Goal: Information Seeking & Learning: Learn about a topic

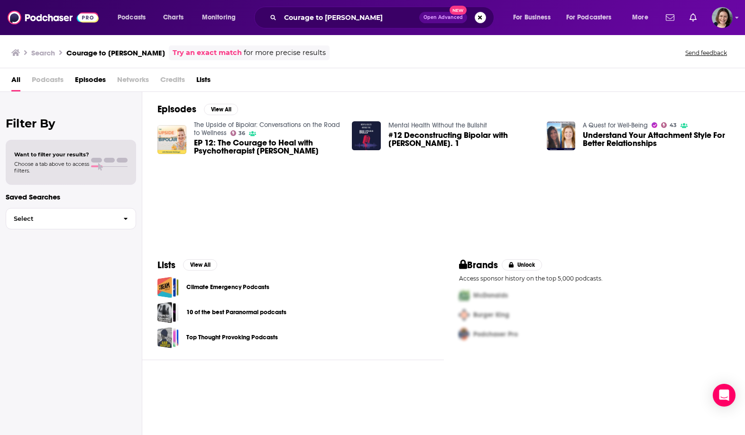
click at [309, 28] on div "Courage to [PERSON_NAME] Open Advanced New" at bounding box center [374, 18] width 240 height 22
click at [309, 22] on input "Courage to [PERSON_NAME]" at bounding box center [349, 17] width 139 height 15
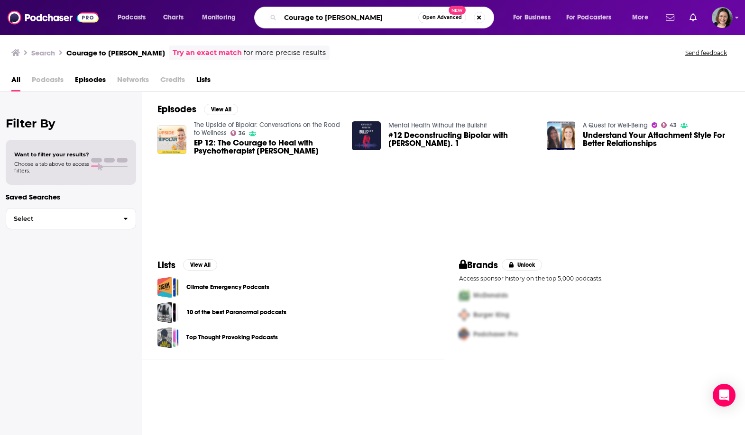
click at [309, 22] on input "Courage to [PERSON_NAME]" at bounding box center [349, 17] width 138 height 15
paste input "The Antidote to Stress"
type input "The Antidote to Stress"
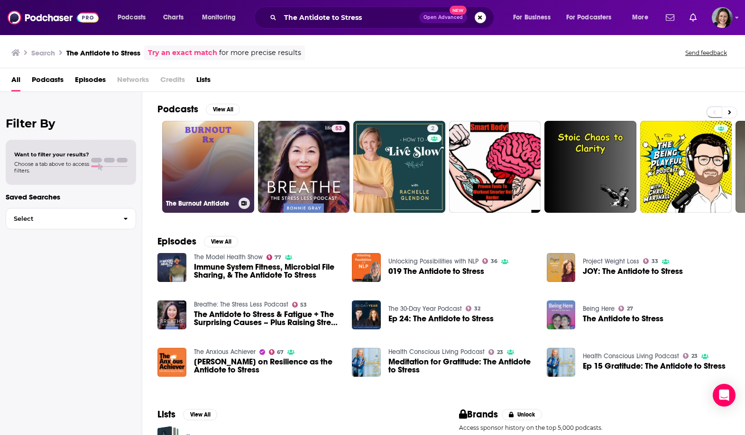
click at [205, 162] on link "The Burnout Antidote" at bounding box center [208, 167] width 92 height 92
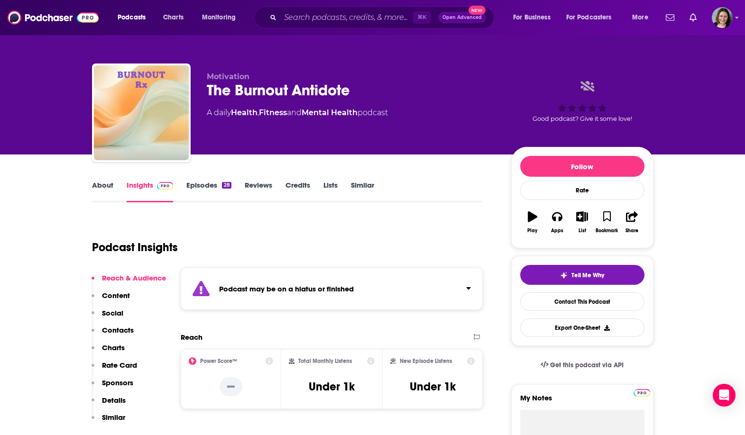
click at [306, 275] on div "Podcast may be on a hiatus or finished" at bounding box center [332, 289] width 303 height 42
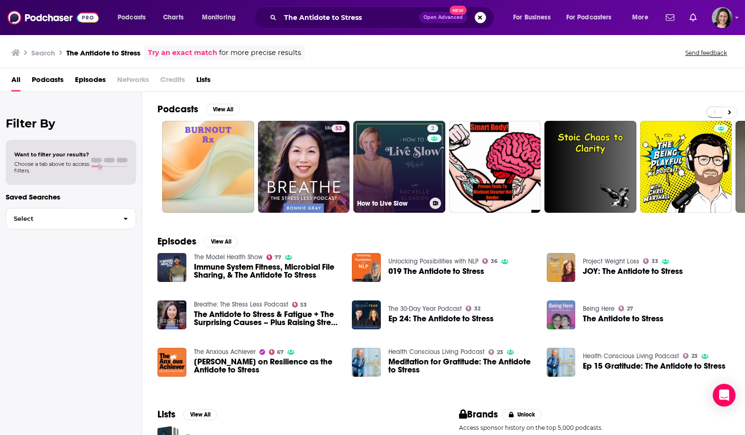
click at [375, 147] on link "2 How to Live Slow" at bounding box center [399, 167] width 92 height 92
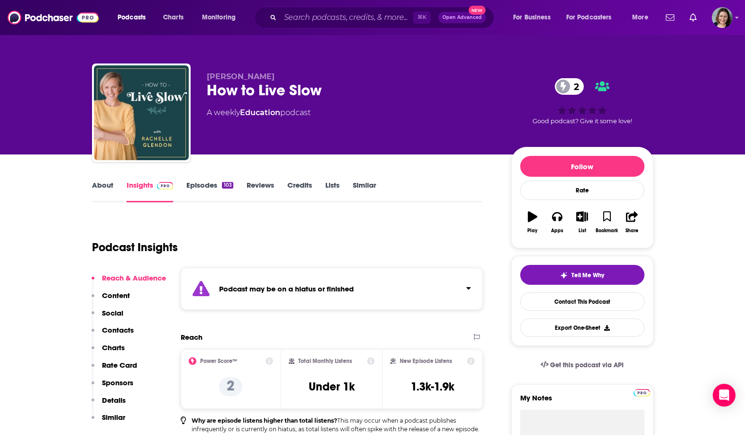
click at [247, 277] on div "Podcast may be on a hiatus or finished" at bounding box center [332, 289] width 303 height 42
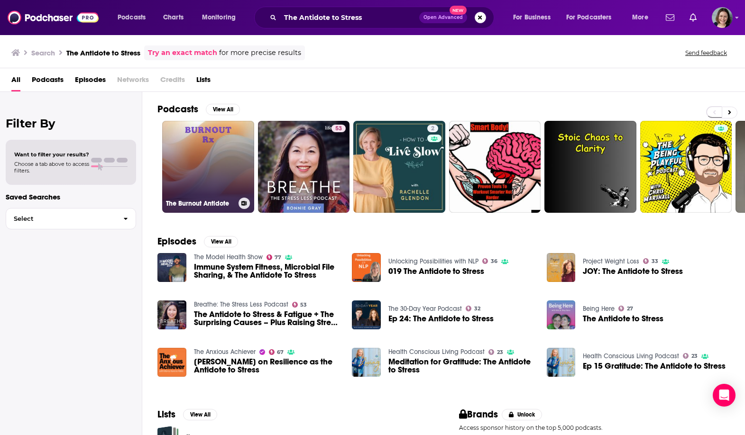
click at [232, 155] on link "The Burnout Antidote" at bounding box center [208, 167] width 92 height 92
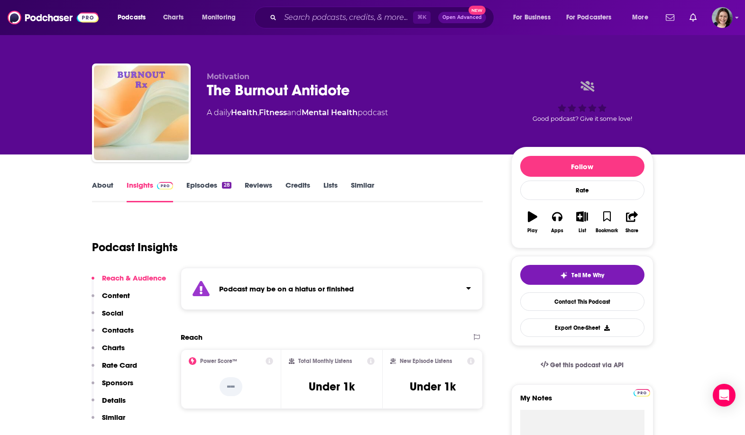
click at [217, 90] on div "The Burnout Antidote" at bounding box center [351, 90] width 289 height 18
drag, startPoint x: 217, startPoint y: 90, endPoint x: 314, endPoint y: 90, distance: 97.2
click at [314, 90] on div "The Burnout Antidote" at bounding box center [351, 90] width 289 height 18
copy h2 "The Burnout Antidote"
click at [315, 20] on input "Search podcasts, credits, & more..." at bounding box center [346, 17] width 133 height 15
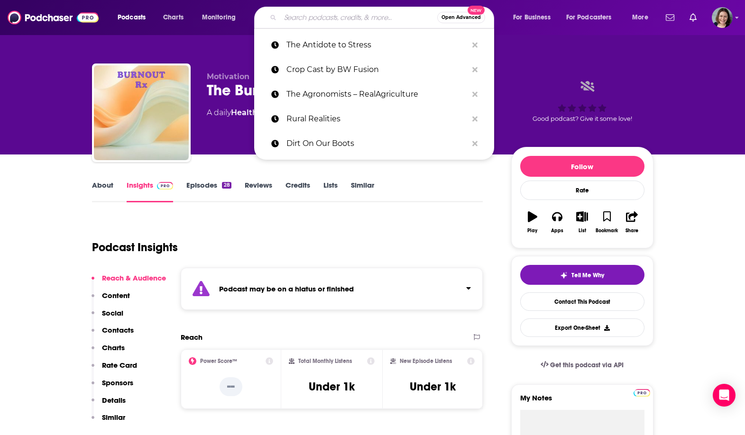
paste input "Mind If We Talk?"
type input "Mind If We Talk?"
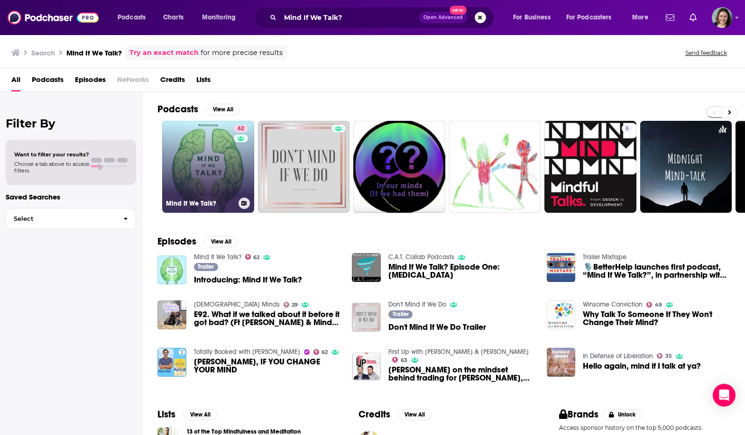
click at [194, 165] on link "62 Mind If We Talk?" at bounding box center [208, 167] width 92 height 92
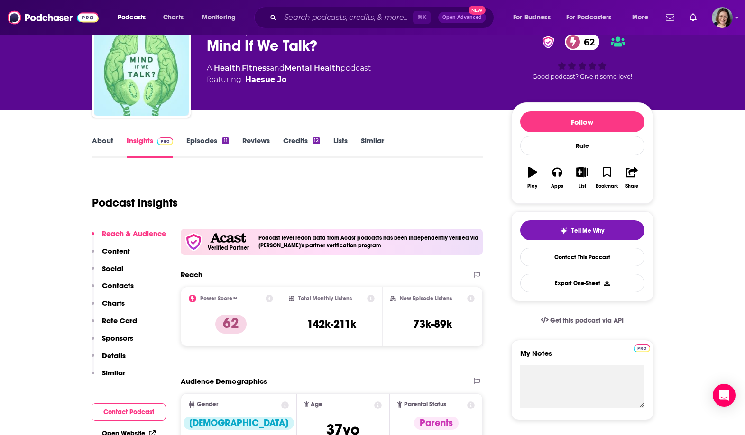
scroll to position [35, 0]
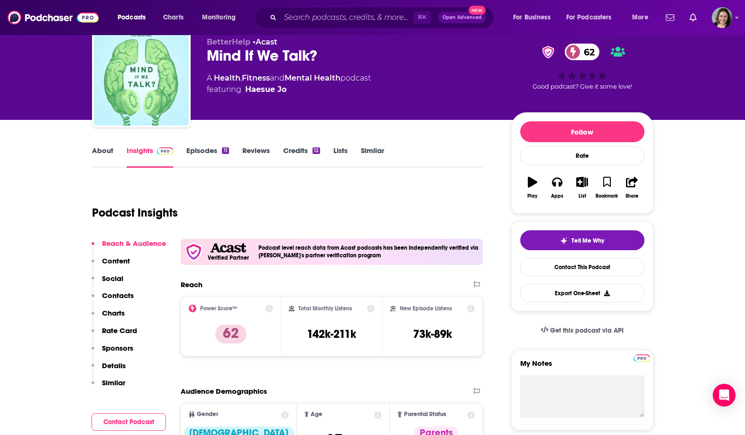
click at [104, 153] on link "About" at bounding box center [102, 157] width 21 height 22
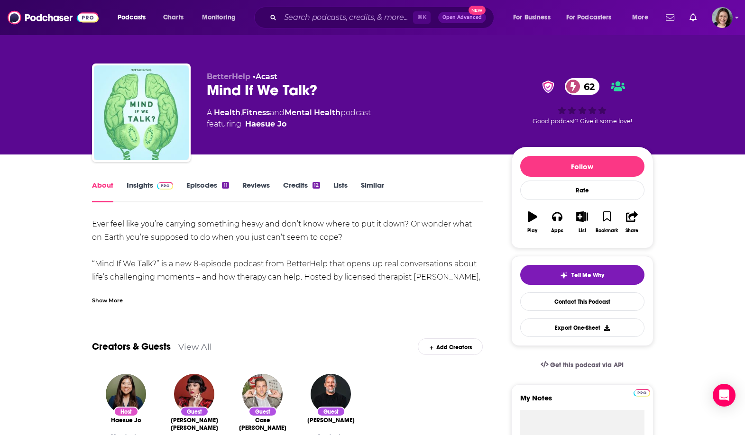
click at [143, 182] on link "Insights" at bounding box center [150, 192] width 47 height 22
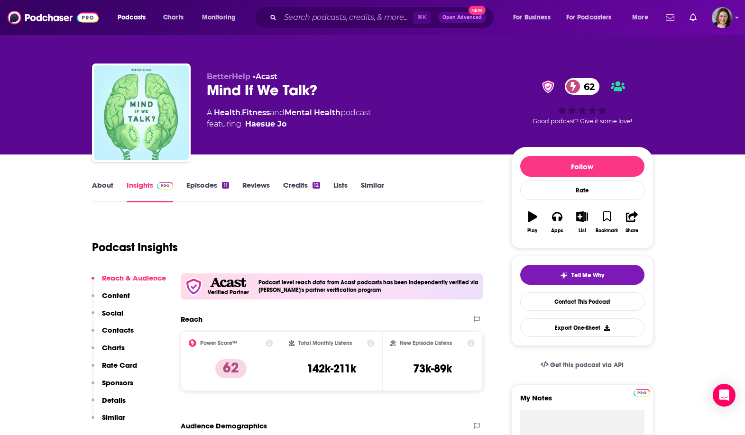
click at [219, 88] on div "Mind If We Talk? 62" at bounding box center [351, 90] width 289 height 18
drag, startPoint x: 219, startPoint y: 88, endPoint x: 318, endPoint y: 86, distance: 99.1
click at [318, 86] on div "Mind If We Talk? 62" at bounding box center [351, 90] width 289 height 18
copy div "Mind If We Talk? 62"
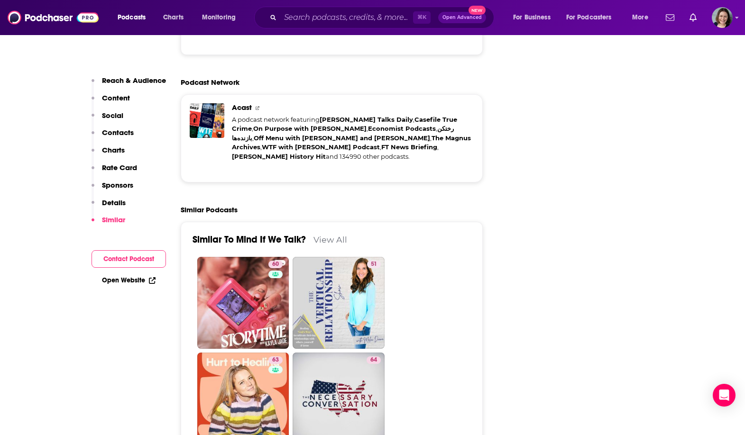
scroll to position [1614, 0]
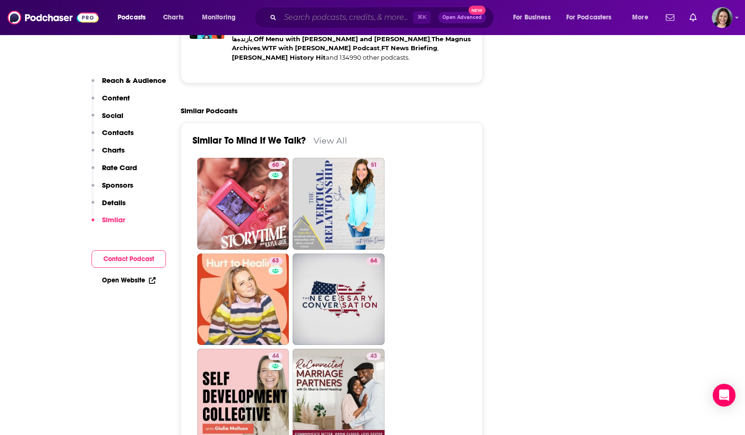
click at [354, 17] on input "Search podcasts, credits, & more..." at bounding box center [346, 17] width 133 height 15
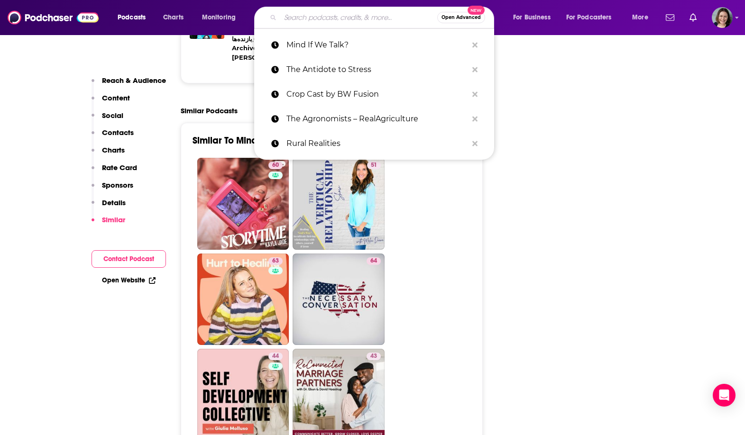
paste input "My So-Called Midlife with [PERSON_NAME] …"
type input "My So-Called Midlife with [PERSON_NAME] …"
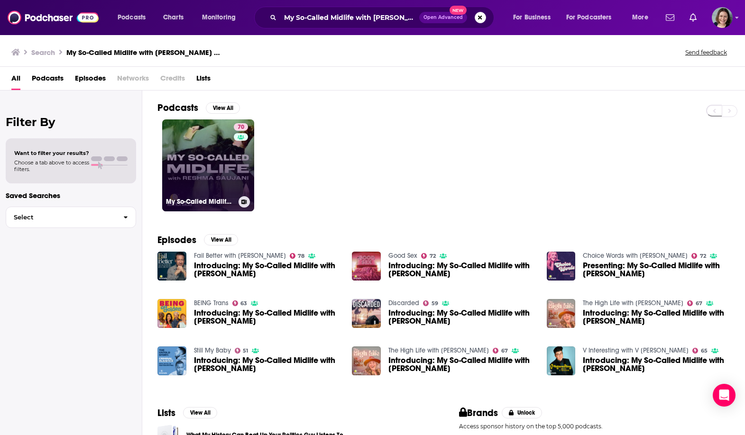
click at [185, 148] on link "70 My So-Called Midlife with [PERSON_NAME]" at bounding box center [208, 165] width 92 height 92
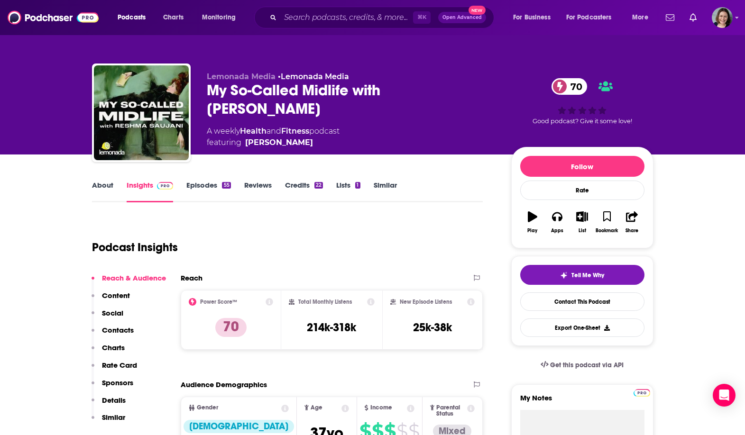
click at [101, 186] on link "About" at bounding box center [102, 192] width 21 height 22
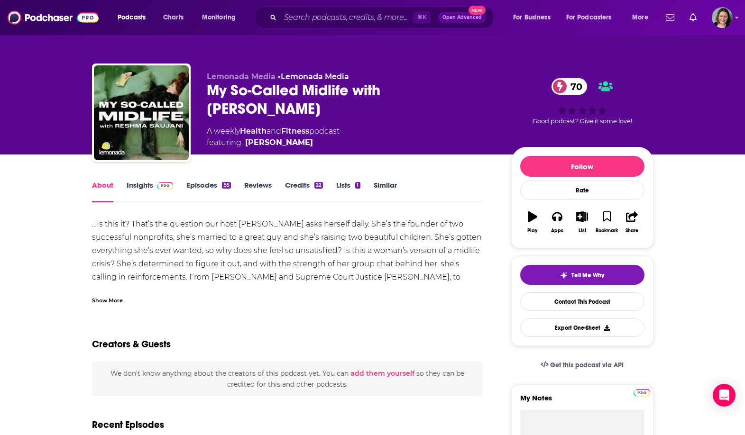
scroll to position [8, 0]
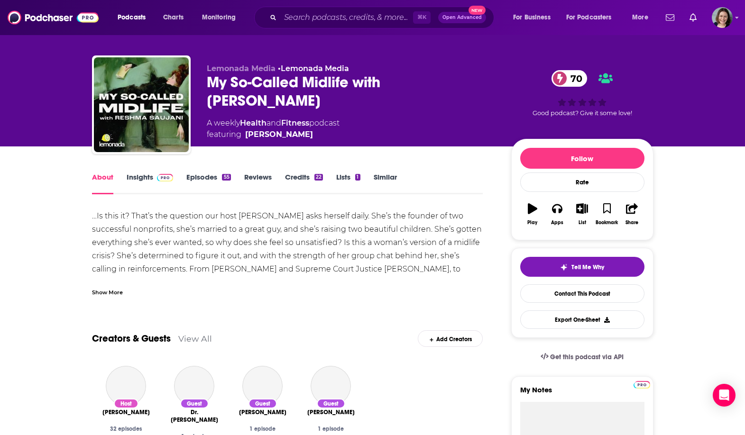
click at [144, 179] on link "Insights" at bounding box center [150, 184] width 47 height 22
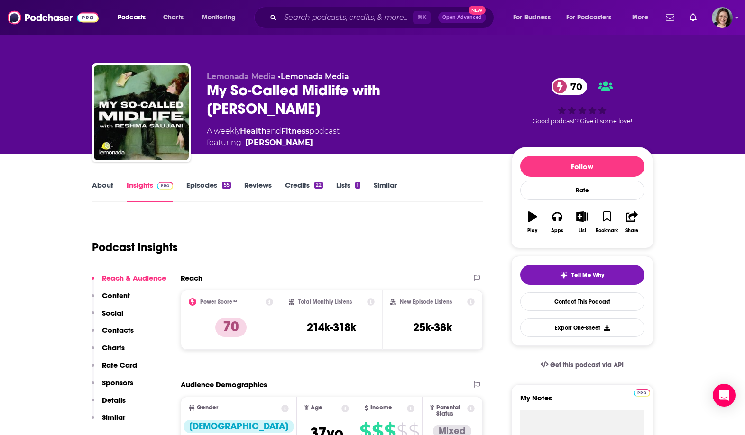
click at [107, 184] on link "About" at bounding box center [102, 192] width 21 height 22
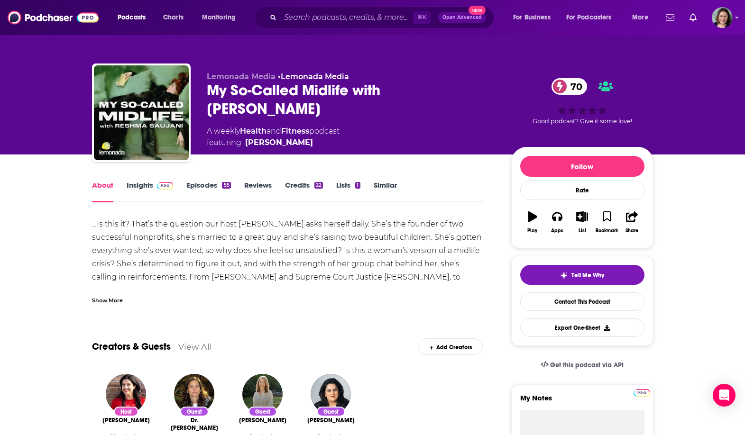
click at [139, 184] on link "Insights" at bounding box center [150, 192] width 47 height 22
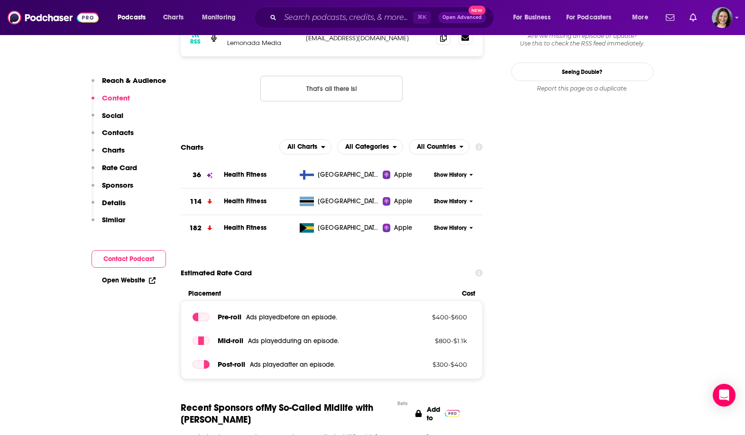
scroll to position [307, 0]
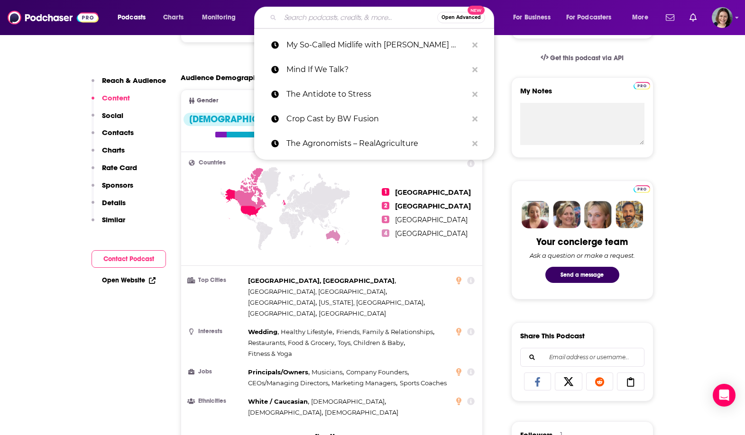
click at [342, 18] on input "Search podcasts, credits, & more..." at bounding box center [358, 17] width 157 height 15
paste input "Your Journey to Joy This"
type input "Your Journey to Joy This"
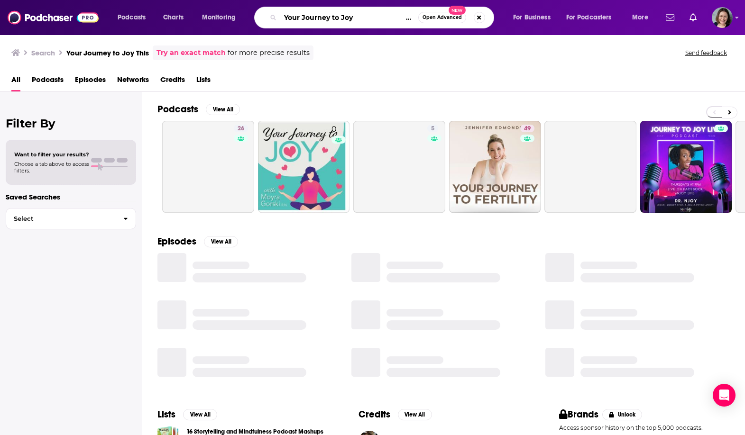
scroll to position [0, 9]
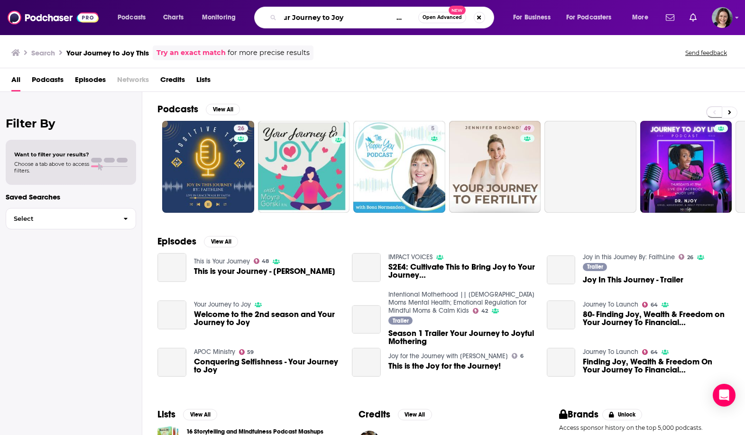
drag, startPoint x: 359, startPoint y: 18, endPoint x: 466, endPoint y: 18, distance: 106.7
click at [466, 18] on div "Your Journey to Joy This Open Advanced New" at bounding box center [374, 18] width 240 height 22
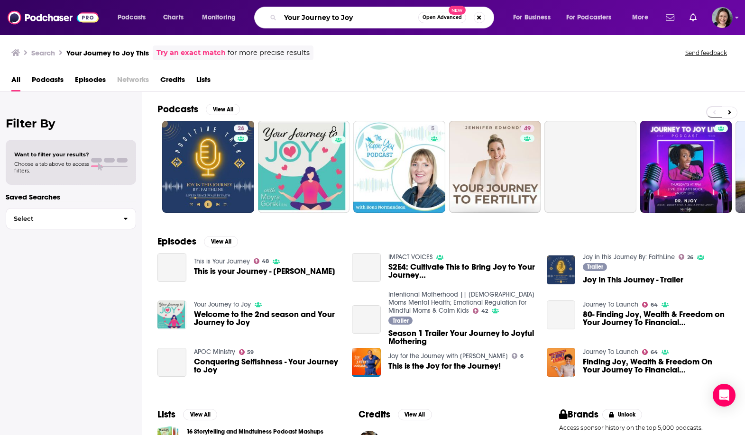
scroll to position [0, 0]
type input "Your Journey to Joy"
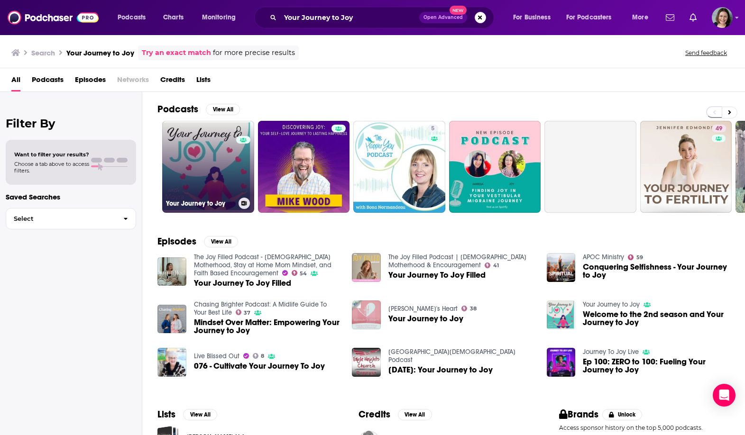
click at [225, 172] on link "0 Your Journey to Joy" at bounding box center [208, 167] width 92 height 92
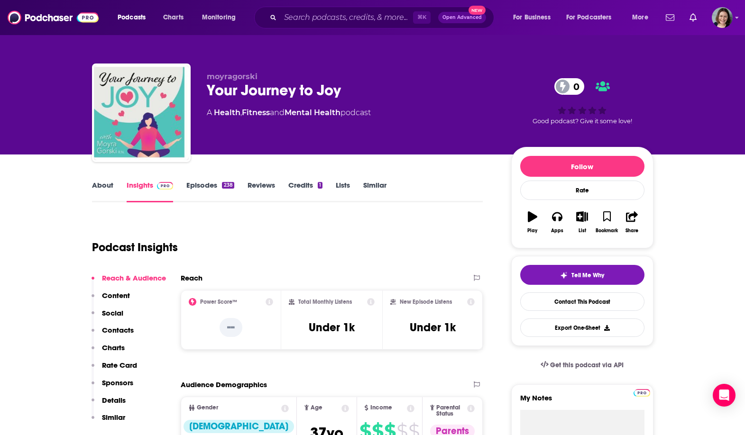
click at [102, 185] on link "About" at bounding box center [102, 192] width 21 height 22
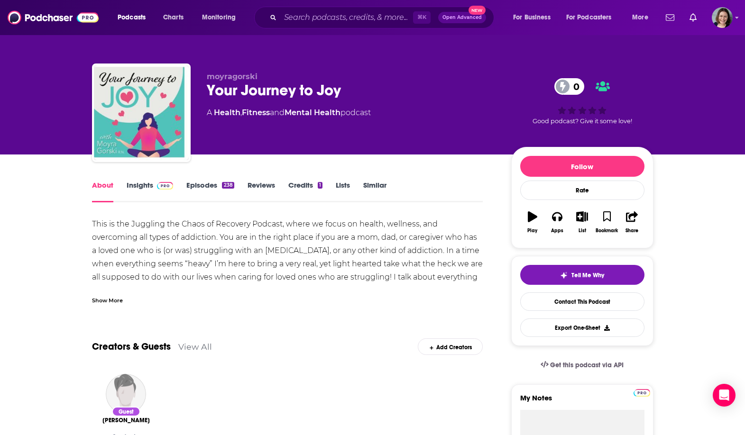
click at [118, 300] on div "Show More" at bounding box center [107, 299] width 31 height 9
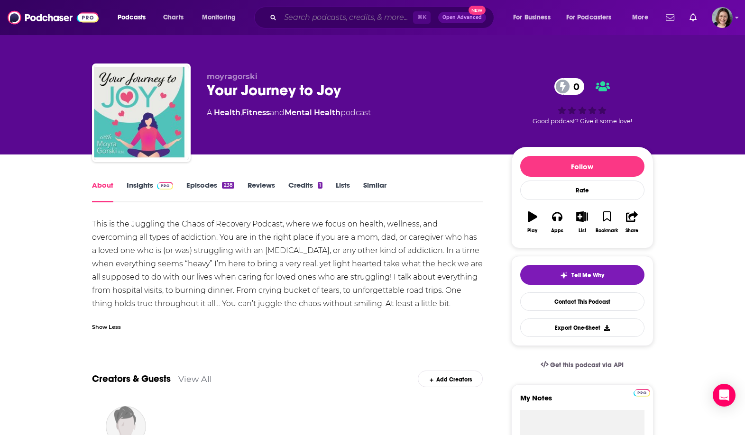
click at [312, 15] on input "Search podcasts, credits, & more..." at bounding box center [346, 17] width 133 height 15
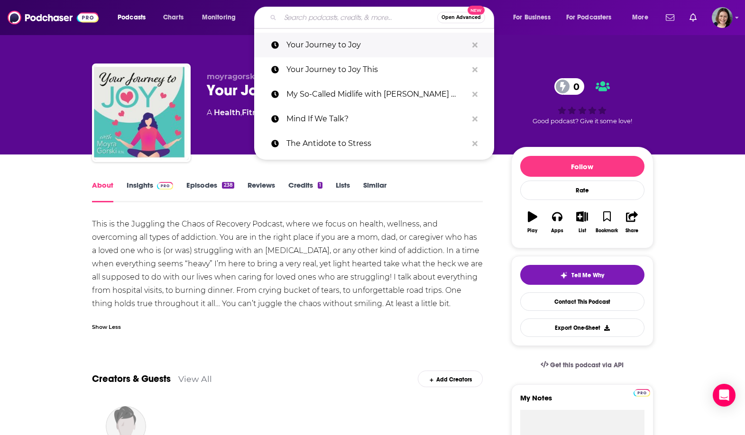
click at [324, 54] on p "Your Journey to Joy" at bounding box center [376, 45] width 181 height 25
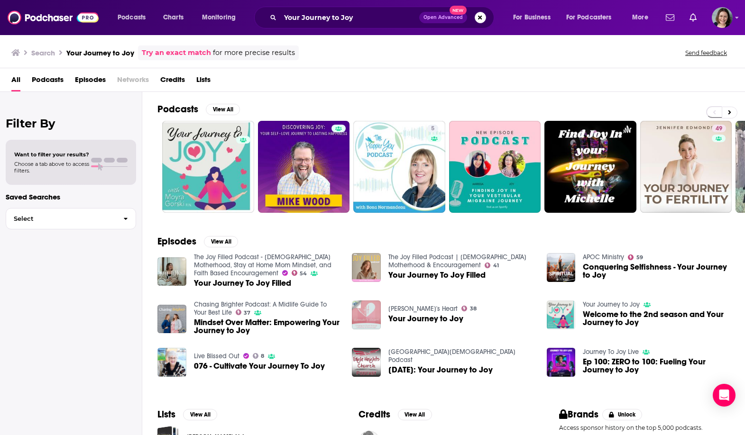
scroll to position [100, 0]
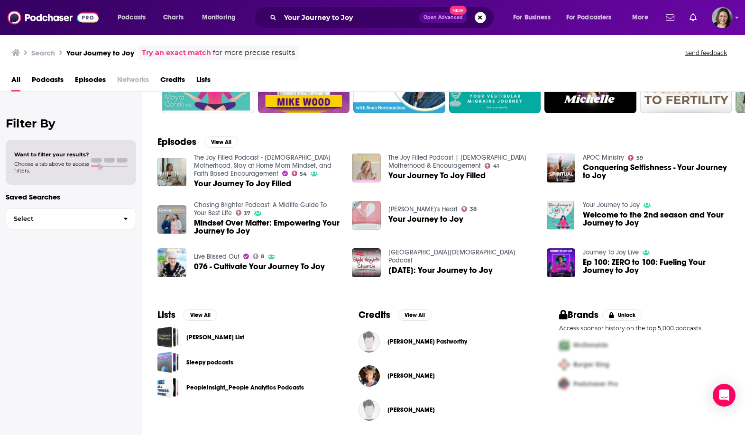
click at [359, 163] on img "Your Journey To Joy Filled" at bounding box center [366, 168] width 29 height 29
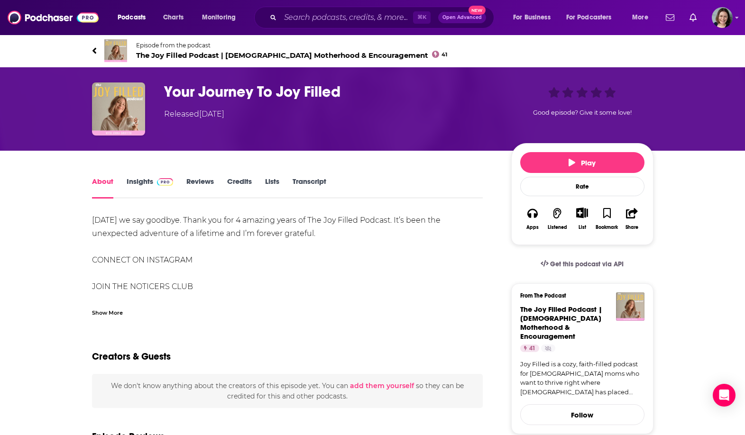
click at [140, 180] on link "Insights" at bounding box center [150, 188] width 47 height 22
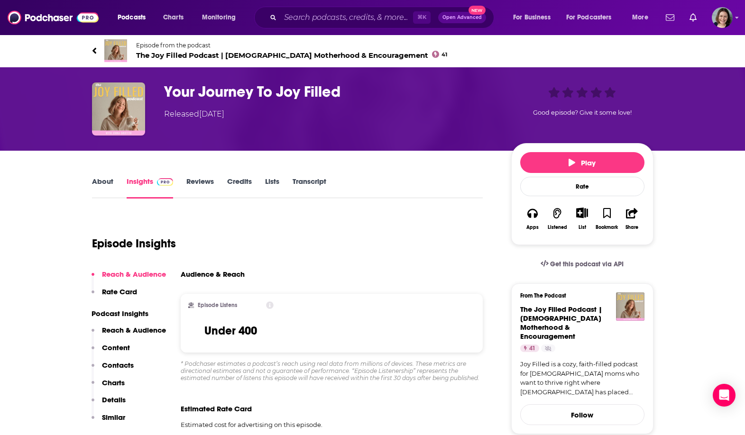
click at [102, 185] on link "About" at bounding box center [102, 188] width 21 height 22
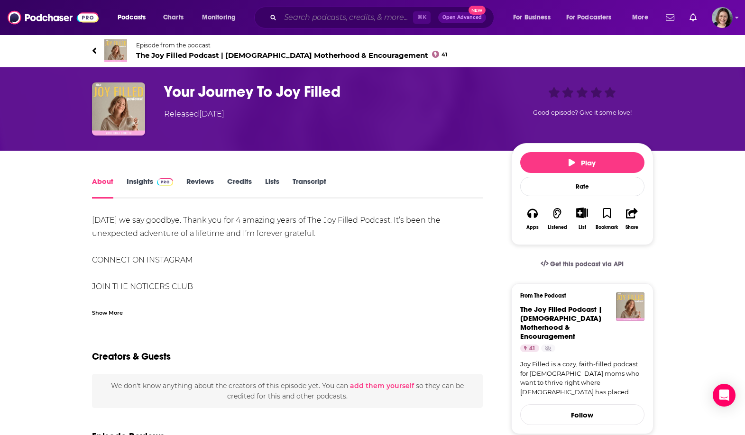
click at [400, 16] on input "Search podcasts, credits, & more..." at bounding box center [346, 17] width 133 height 15
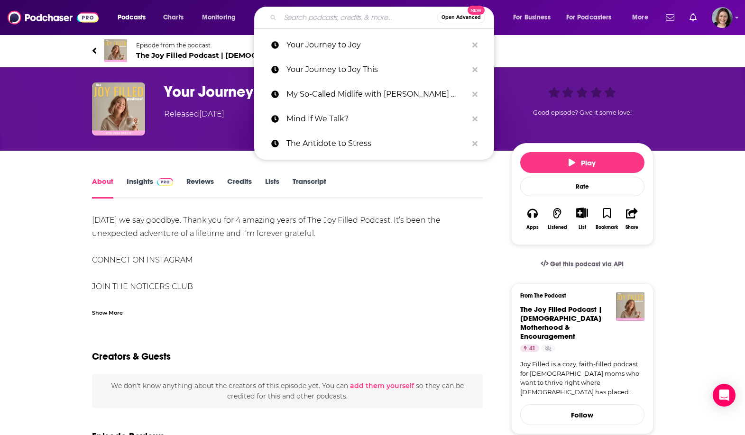
paste input "Creativity and Courage Are Contagious"
type input "Creativity and Courage Are Contagious"
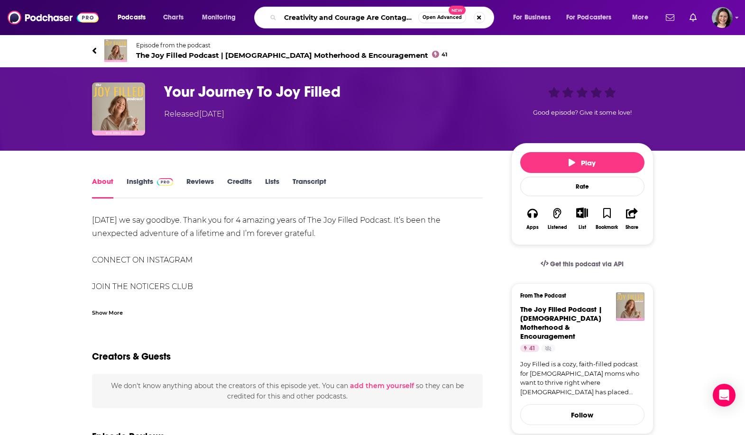
scroll to position [0, 6]
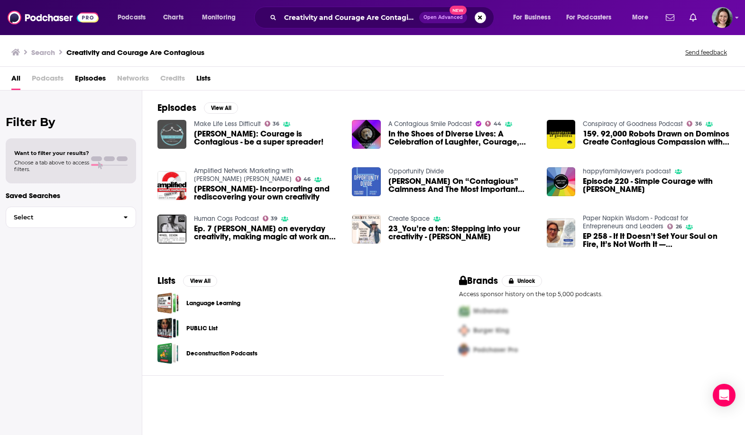
click at [175, 132] on img "Sue Harvey: Courage is Contagious - be a super spreader!" at bounding box center [171, 134] width 29 height 29
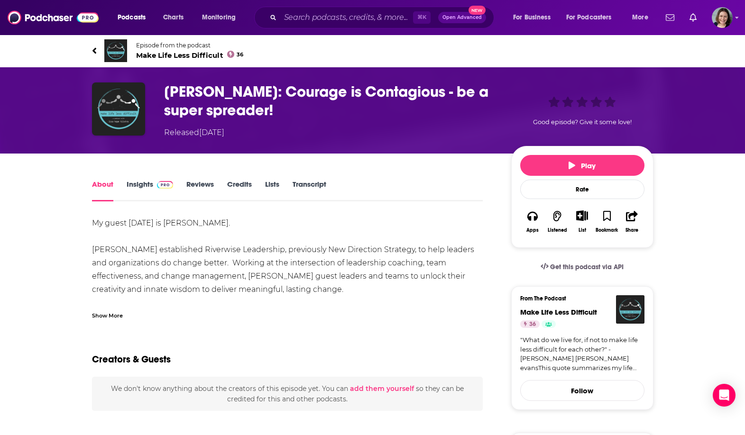
click at [144, 184] on link "Insights" at bounding box center [150, 191] width 47 height 22
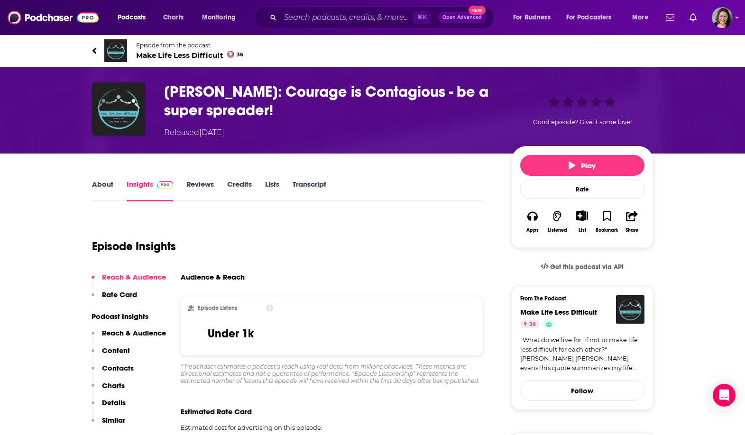
click at [107, 182] on link "About" at bounding box center [102, 191] width 21 height 22
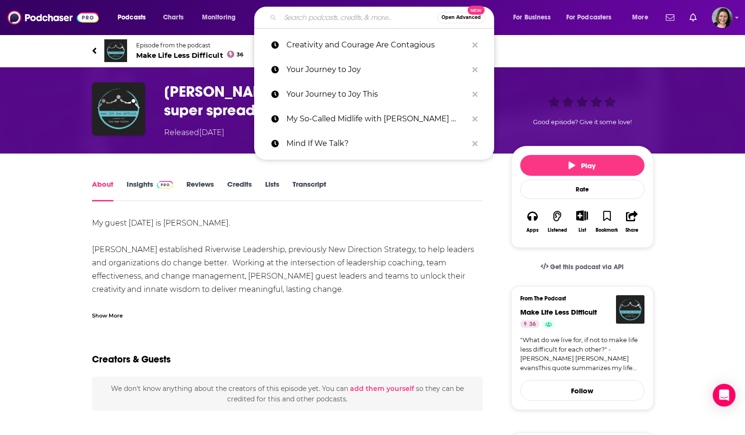
click at [335, 13] on input "Search podcasts, credits, & more..." at bounding box center [358, 17] width 157 height 15
paste input "Purpose-Driven Progress"
type input "Purpose-Driven Progress"
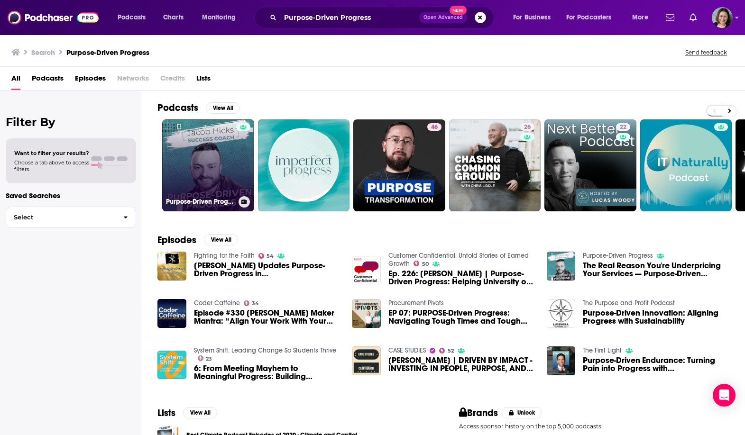
click at [205, 170] on link "Purpose-Driven Progress" at bounding box center [208, 165] width 92 height 92
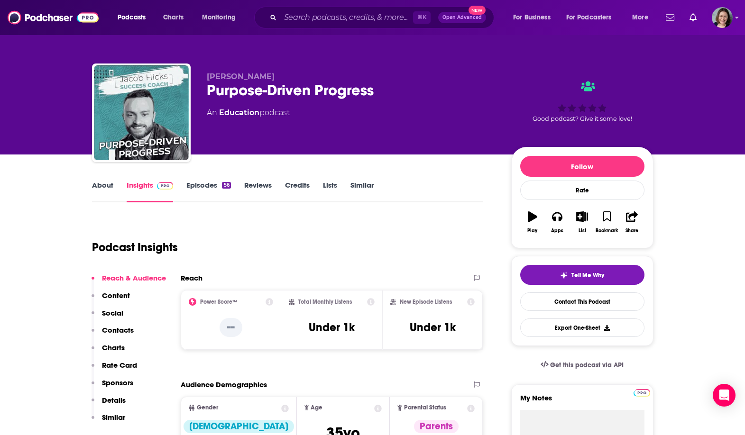
click at [105, 187] on link "About" at bounding box center [102, 192] width 21 height 22
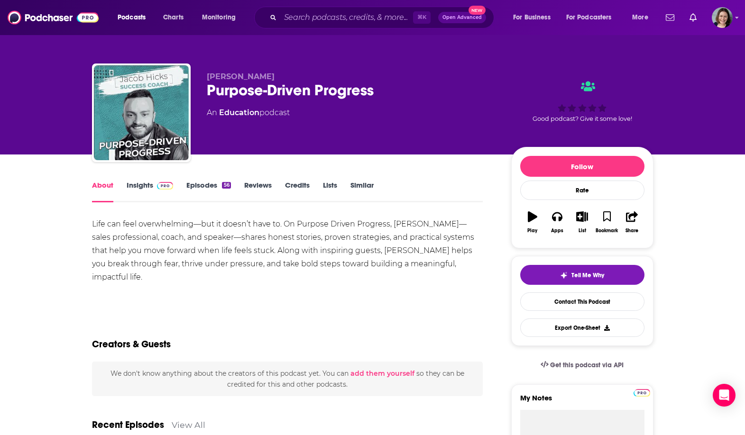
click at [155, 190] on link "Insights" at bounding box center [150, 192] width 47 height 22
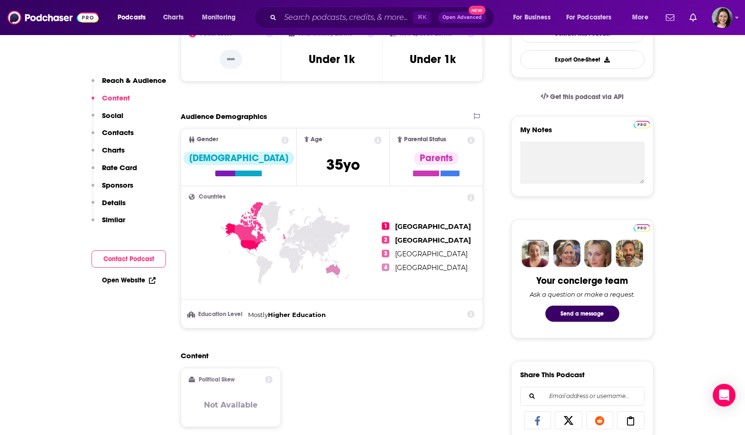
scroll to position [106, 0]
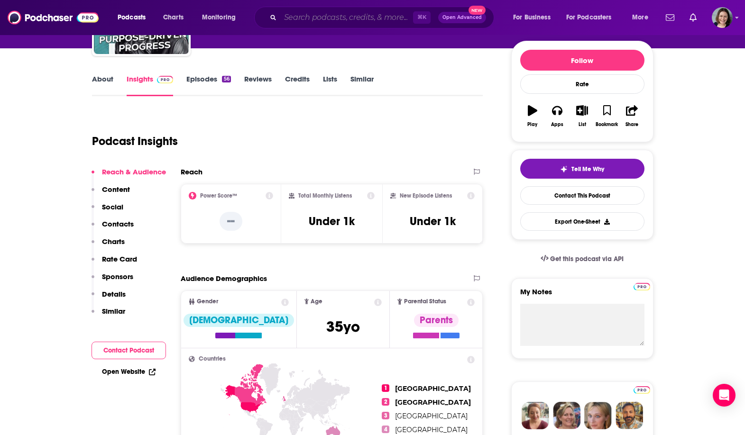
click at [369, 18] on input "Search podcasts, credits, & more..." at bounding box center [346, 17] width 133 height 15
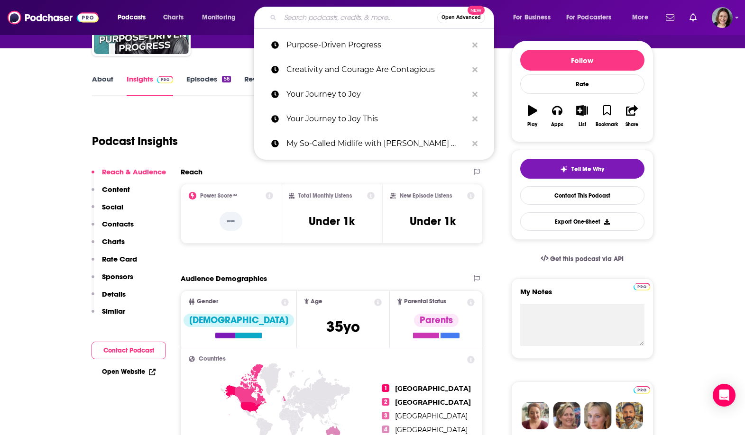
paste input "The Anxious Achiever"
type input "The Anxious Achiever"
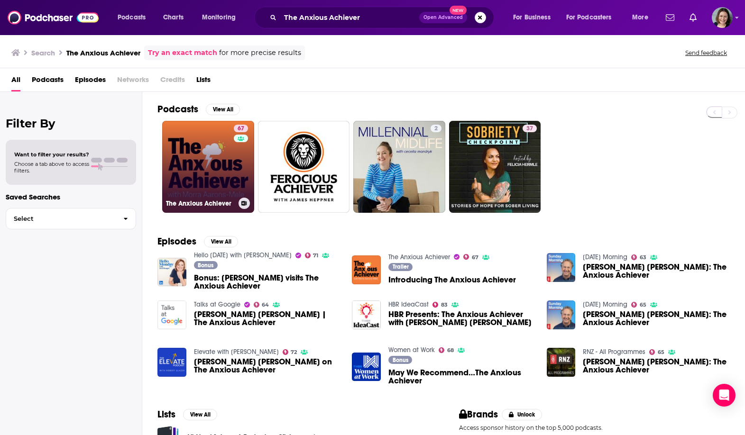
click at [204, 166] on link "67 The Anxious Achiever" at bounding box center [208, 167] width 92 height 92
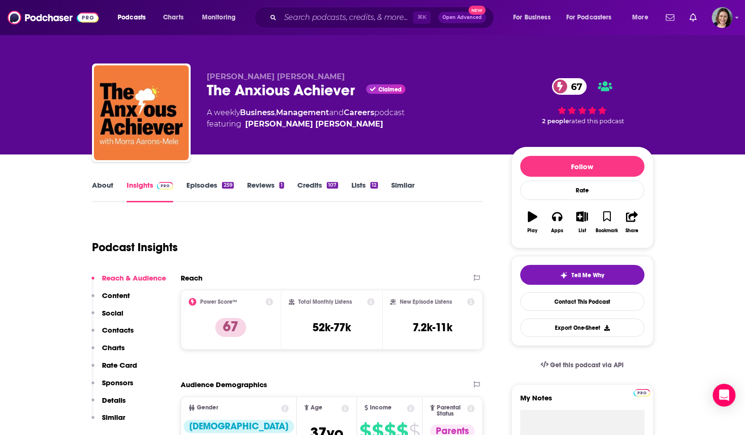
click at [214, 69] on div "[PERSON_NAME] [PERSON_NAME] The Anxious Achiever Claimed 67 A weekly Business ,…" at bounding box center [372, 115] width 561 height 102
click at [214, 75] on span "[PERSON_NAME] [PERSON_NAME]" at bounding box center [276, 76] width 138 height 9
drag, startPoint x: 214, startPoint y: 75, endPoint x: 282, endPoint y: 75, distance: 67.8
click at [282, 75] on p "[PERSON_NAME] [PERSON_NAME]" at bounding box center [351, 76] width 289 height 9
copy p "[PERSON_NAME] [PERSON_NAME]"
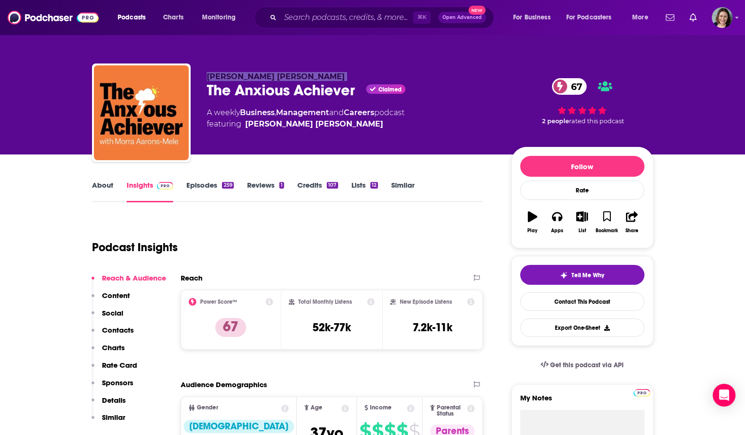
click at [105, 184] on link "About" at bounding box center [102, 192] width 21 height 22
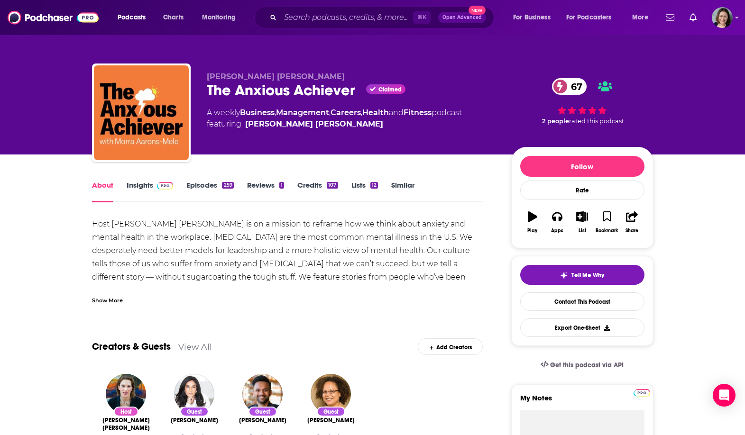
click at [92, 298] on div "Show More" at bounding box center [107, 299] width 31 height 9
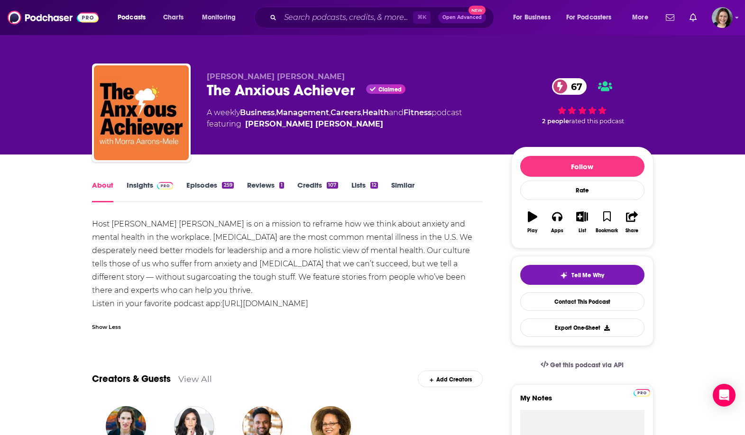
click at [117, 241] on div "Host [PERSON_NAME] [PERSON_NAME] is on a mission to reframe how we think about …" at bounding box center [287, 264] width 391 height 93
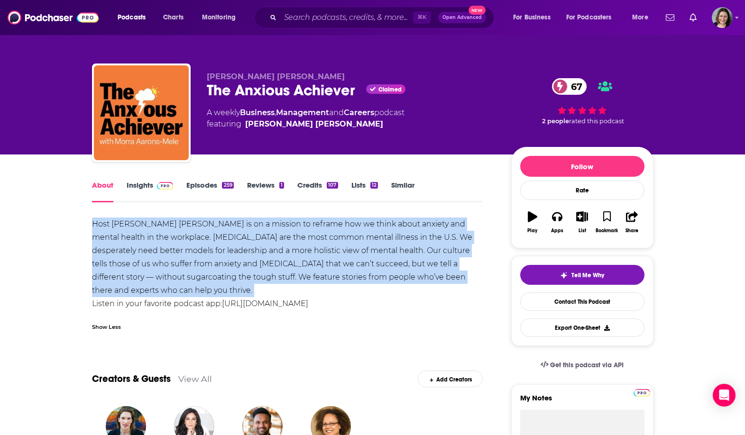
click at [117, 241] on div "Host [PERSON_NAME] [PERSON_NAME] is on a mission to reframe how we think about …" at bounding box center [287, 264] width 391 height 93
copy div "Host [PERSON_NAME] [PERSON_NAME] is on a mission to reframe how we think about …"
click at [117, 241] on div "Host [PERSON_NAME] [PERSON_NAME] is on a mission to reframe how we think about …" at bounding box center [287, 264] width 391 height 93
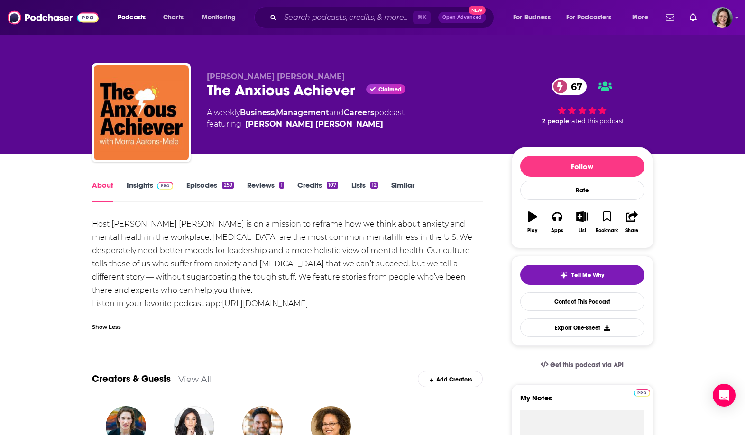
click at [155, 186] on span at bounding box center [163, 185] width 20 height 9
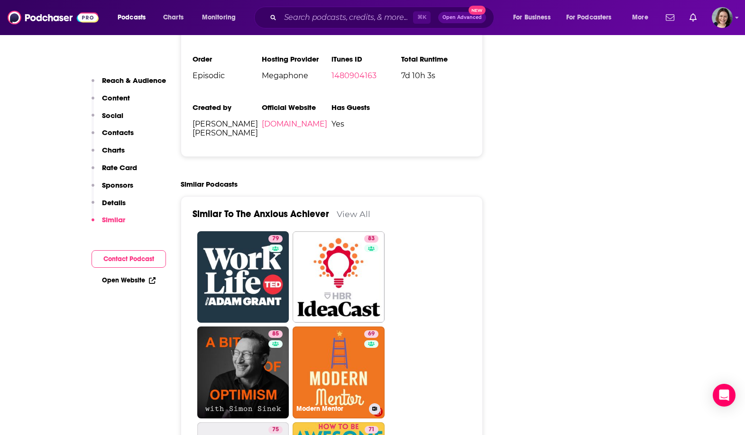
scroll to position [2140, 0]
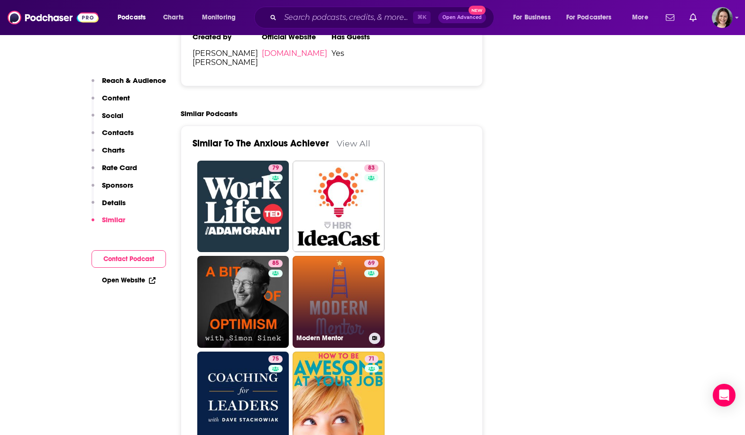
click at [316, 264] on link "69 Modern Mentor" at bounding box center [339, 302] width 92 height 92
type input "[URL][DOMAIN_NAME]"
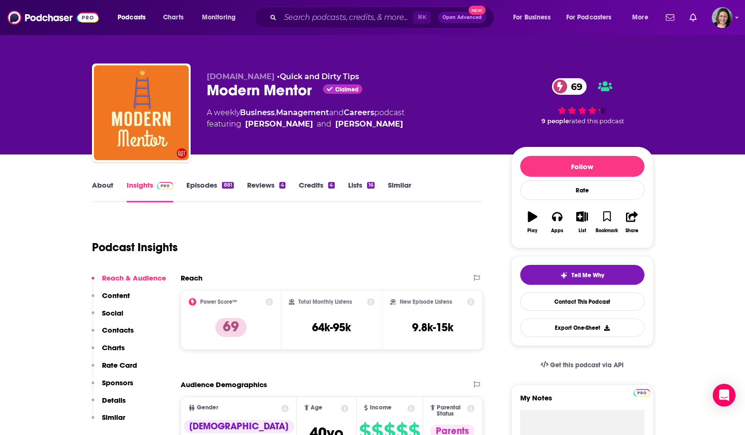
click at [109, 187] on link "About" at bounding box center [102, 192] width 21 height 22
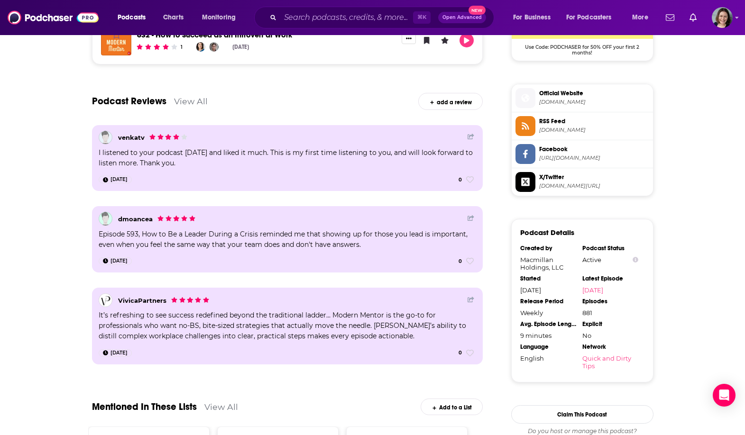
scroll to position [1038, 0]
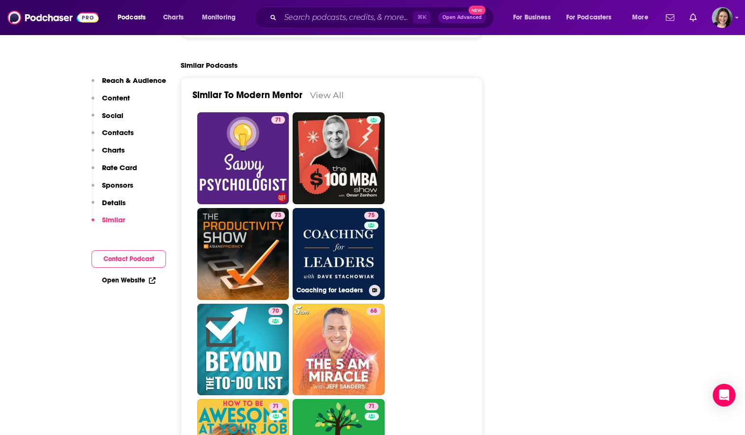
scroll to position [2296, 0]
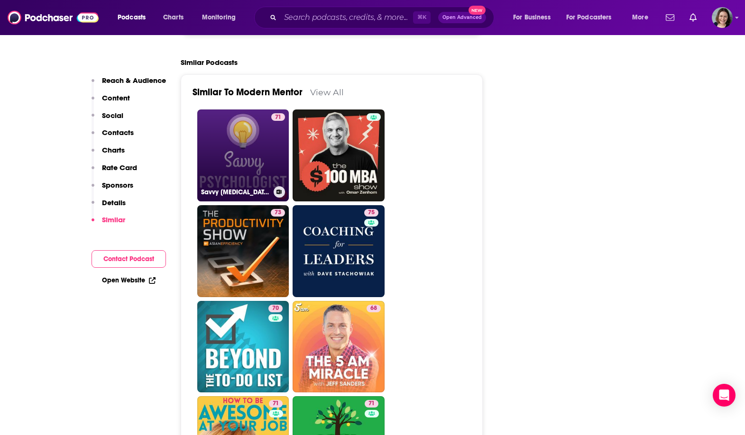
click at [249, 158] on link "71 Savvy [MEDICAL_DATA]" at bounding box center [243, 156] width 92 height 92
type input "[URL][DOMAIN_NAME][MEDICAL_DATA]"
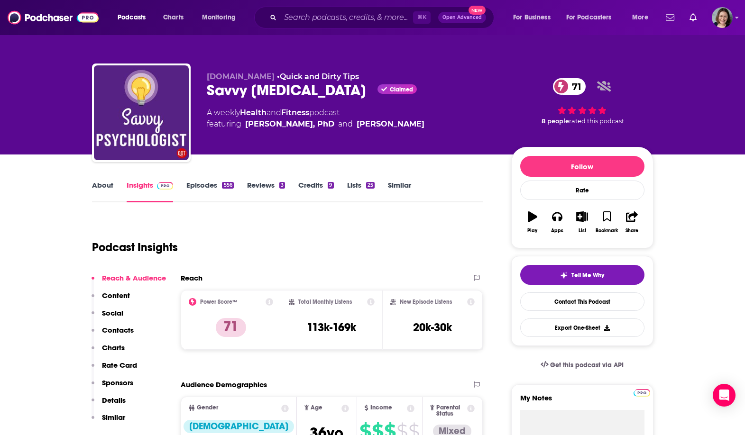
click at [103, 185] on link "About" at bounding box center [102, 192] width 21 height 22
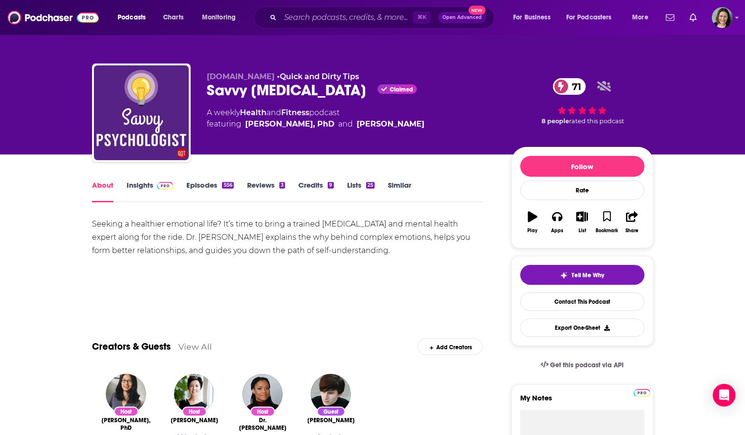
click at [224, 93] on div "Savvy [MEDICAL_DATA] Claimed 71" at bounding box center [351, 90] width 289 height 18
drag, startPoint x: 224, startPoint y: 93, endPoint x: 280, endPoint y: 92, distance: 56.0
click at [280, 92] on div "Savvy [MEDICAL_DATA] Claimed 71" at bounding box center [351, 90] width 289 height 18
copy h1 "Savvy [MEDICAL_DATA]"
click at [280, 92] on div "Savvy [MEDICAL_DATA] Claimed 71" at bounding box center [351, 90] width 289 height 18
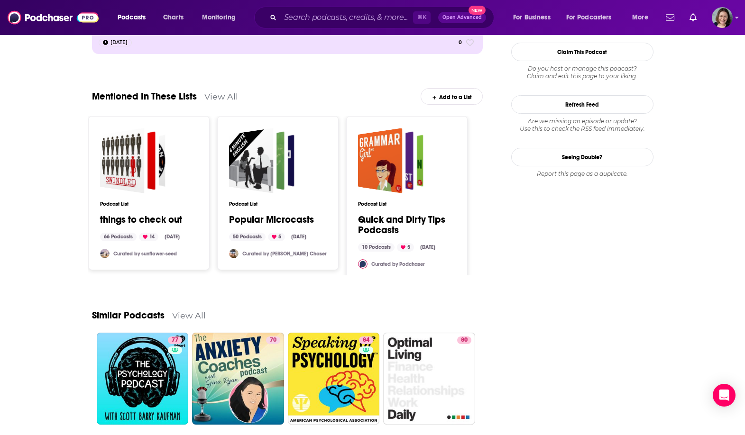
scroll to position [1246, 0]
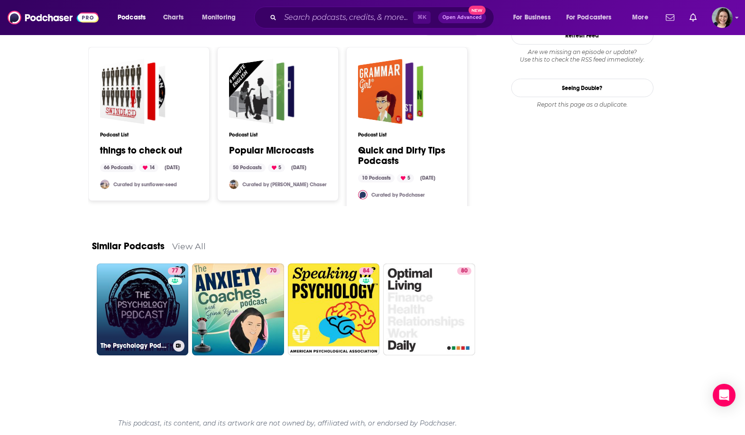
click at [137, 325] on link "77 The Psychology Podcast" at bounding box center [143, 310] width 92 height 92
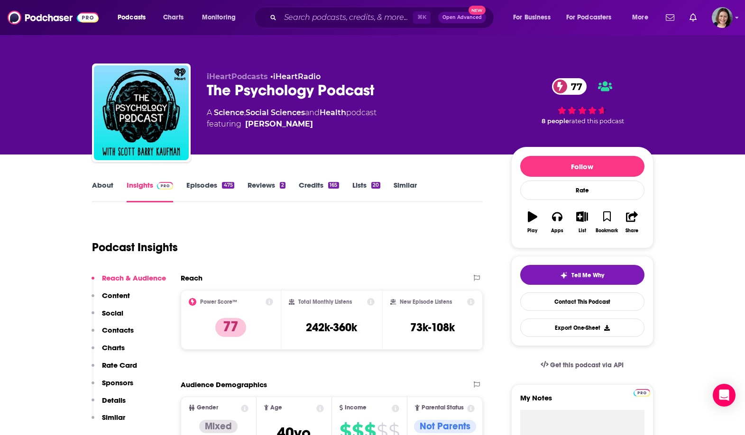
click at [102, 186] on link "About" at bounding box center [102, 192] width 21 height 22
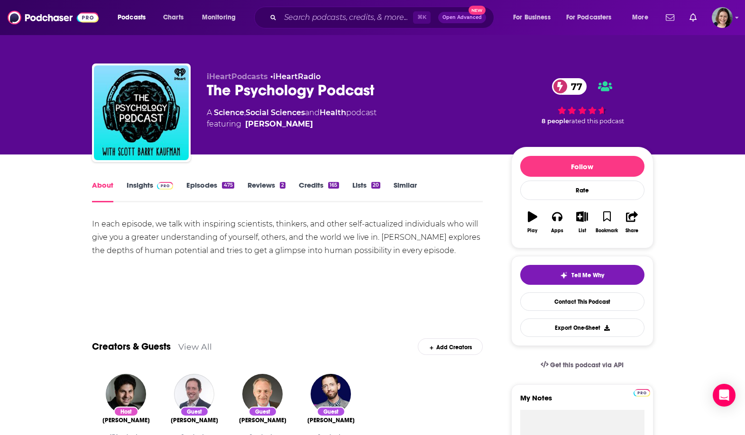
click at [220, 89] on div "The Psychology Podcast 77" at bounding box center [351, 90] width 289 height 18
drag, startPoint x: 220, startPoint y: 89, endPoint x: 324, endPoint y: 90, distance: 104.8
click at [324, 90] on div "The Psychology Podcast 77" at bounding box center [351, 90] width 289 height 18
copy h1 "The Psychology Podcast"
click at [346, 27] on div "⌘ K Open Advanced New" at bounding box center [374, 18] width 240 height 22
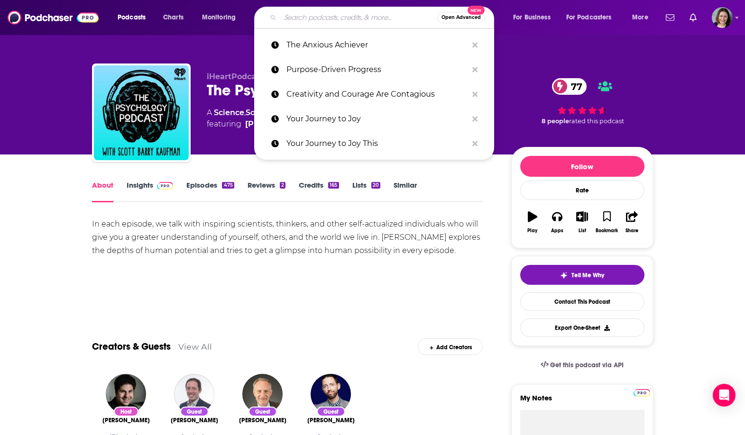
click at [346, 18] on input "Search podcasts, credits, & more..." at bounding box center [358, 17] width 157 height 15
paste input "Mentally Stronger with Therapist [PERSON_NAME]"
type input "Mentally Stronger with Therapist [PERSON_NAME]"
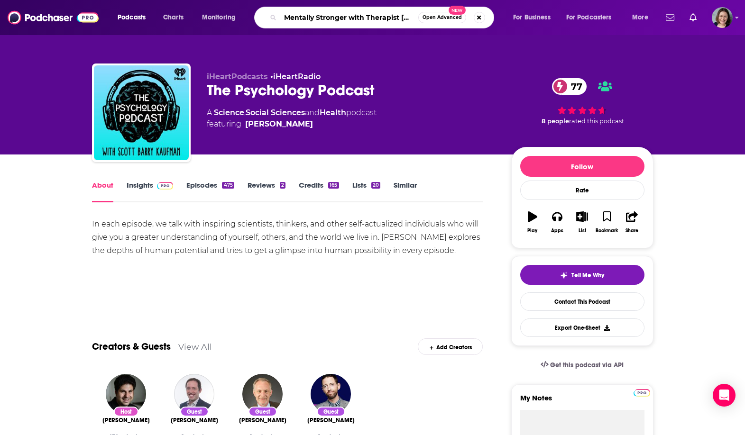
scroll to position [0, 25]
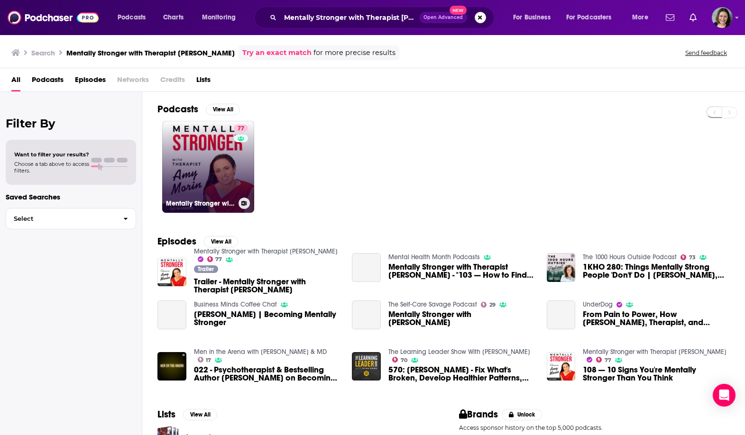
click at [196, 151] on link "77 Mentally Stronger with Therapist [PERSON_NAME]" at bounding box center [208, 167] width 92 height 92
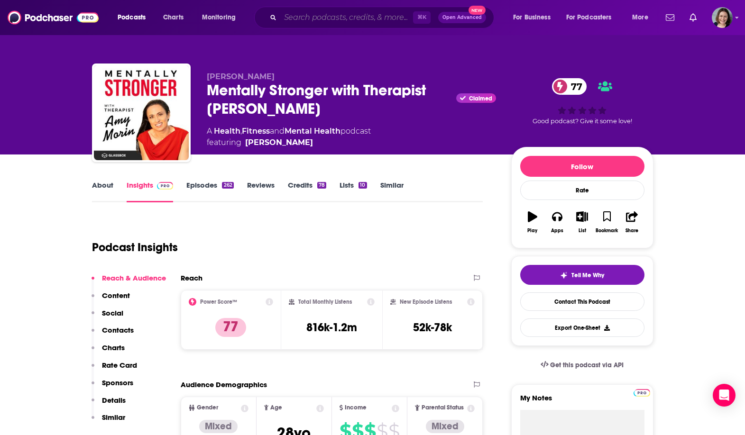
click at [347, 17] on input "Search podcasts, credits, & more..." at bounding box center [346, 17] width 133 height 15
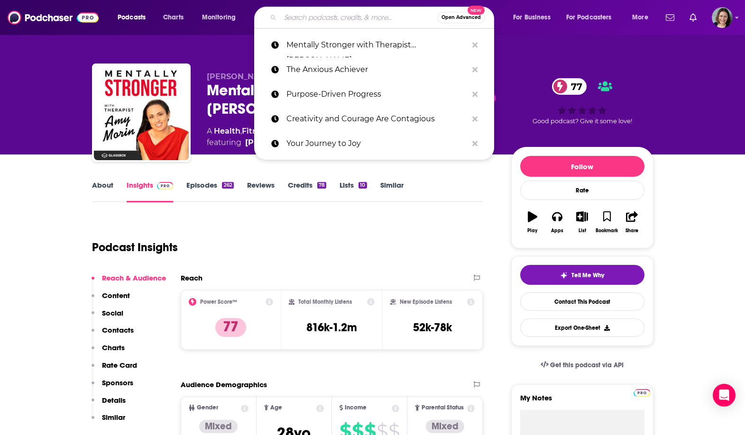
paste input "HEAL with [PERSON_NAME]"
type input "HEAL with [PERSON_NAME]"
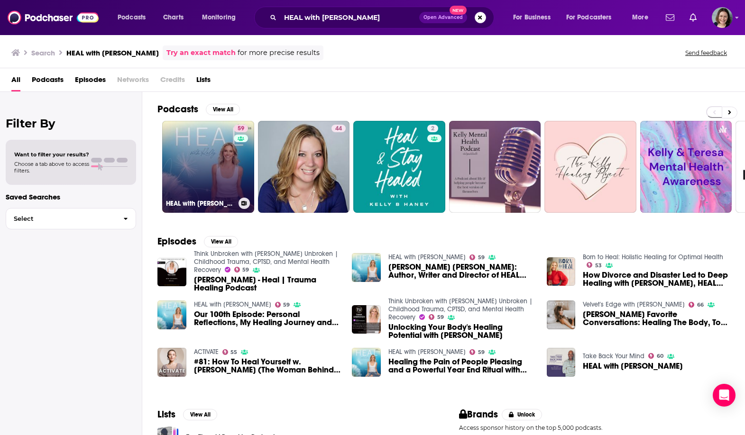
click at [185, 159] on link "59 HEAL with [PERSON_NAME]" at bounding box center [208, 167] width 92 height 92
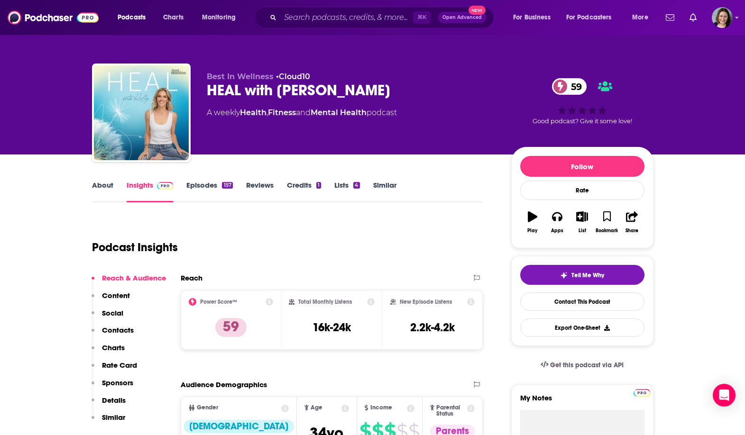
click at [94, 192] on link "About" at bounding box center [102, 192] width 21 height 22
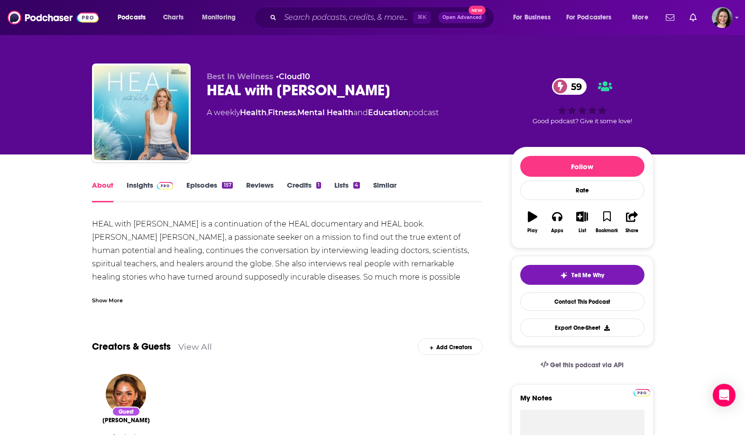
click at [139, 191] on link "Insights" at bounding box center [150, 192] width 47 height 22
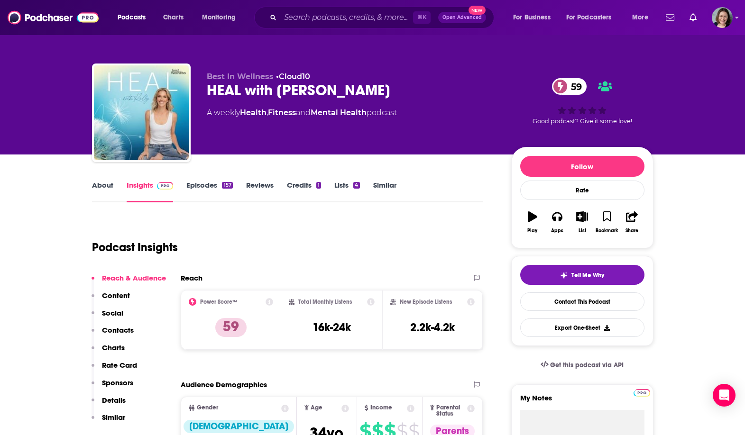
click at [219, 89] on div "HEAL with [PERSON_NAME] 59" at bounding box center [351, 90] width 289 height 18
drag, startPoint x: 219, startPoint y: 89, endPoint x: 303, endPoint y: 89, distance: 83.9
click at [303, 89] on div "HEAL with [PERSON_NAME] 59" at bounding box center [351, 90] width 289 height 18
copy h2 "HEAL with [PERSON_NAME]"
click at [303, 89] on div "HEAL with [PERSON_NAME] 59" at bounding box center [351, 90] width 289 height 18
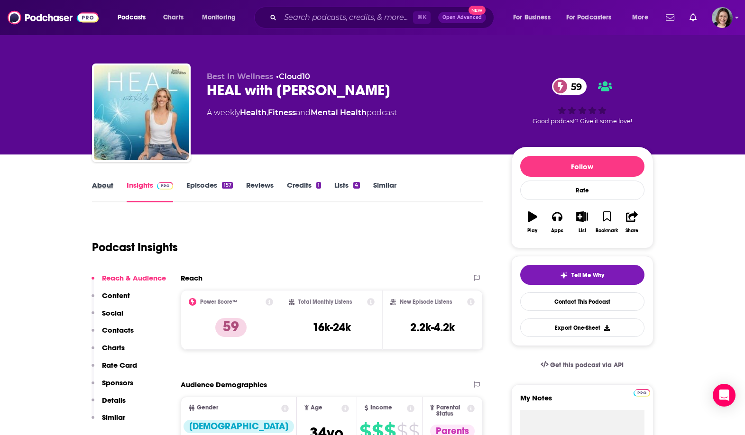
click at [115, 184] on div "About" at bounding box center [109, 192] width 35 height 22
click at [110, 184] on link "About" at bounding box center [102, 192] width 21 height 22
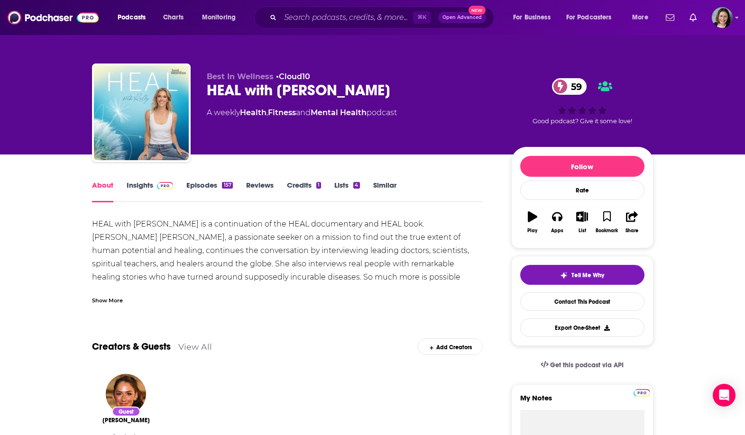
click at [418, 223] on div "HEAL with [PERSON_NAME] is a continuation of the HEAL documentary and HEAL book…" at bounding box center [287, 291] width 391 height 146
drag, startPoint x: 418, startPoint y: 223, endPoint x: 444, endPoint y: 223, distance: 25.6
click at [444, 223] on div "HEAL with [PERSON_NAME] is a continuation of the HEAL documentary and HEAL book…" at bounding box center [287, 291] width 391 height 146
copy div "[PERSON_NAME]"
click at [105, 299] on div "Show More" at bounding box center [107, 299] width 31 height 9
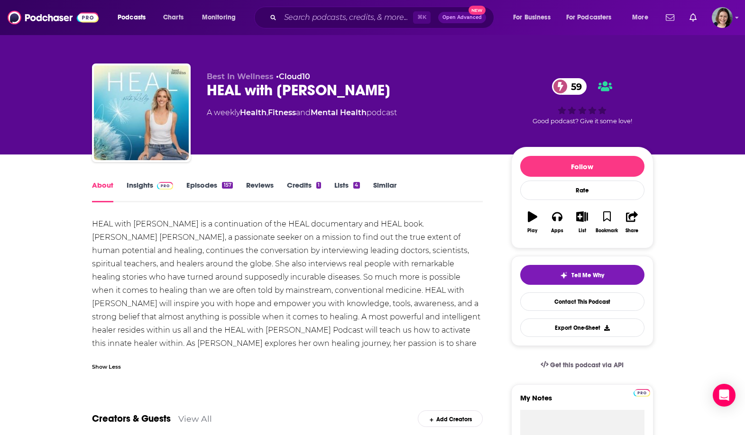
click at [266, 258] on div "HEAL with [PERSON_NAME] is a continuation of the HEAL documentary and HEAL book…" at bounding box center [287, 291] width 391 height 146
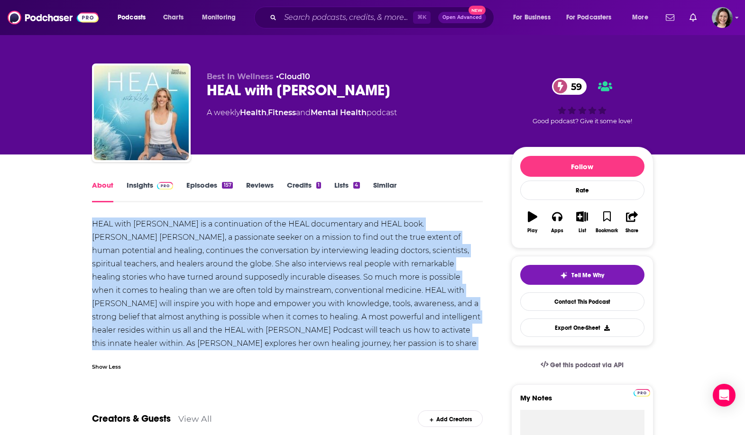
click at [266, 258] on div "HEAL with [PERSON_NAME] is a continuation of the HEAL documentary and HEAL book…" at bounding box center [287, 291] width 391 height 146
copy div "HEAL with [PERSON_NAME] is a continuation of the HEAL documentary and HEAL book…"
click at [266, 258] on div "HEAL with [PERSON_NAME] is a continuation of the HEAL documentary and HEAL book…" at bounding box center [287, 291] width 391 height 146
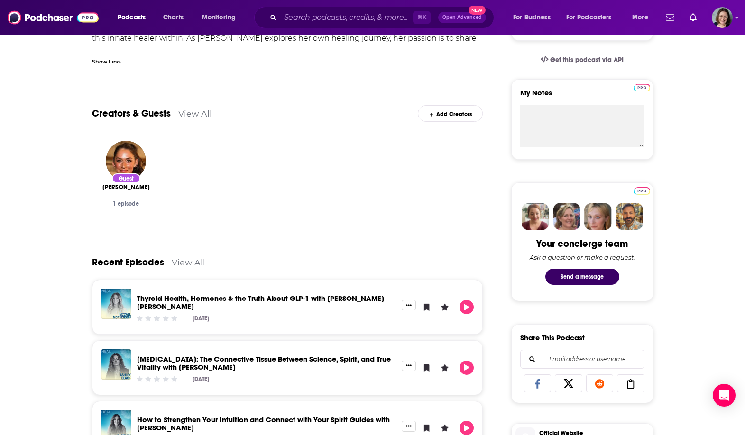
scroll to position [14, 0]
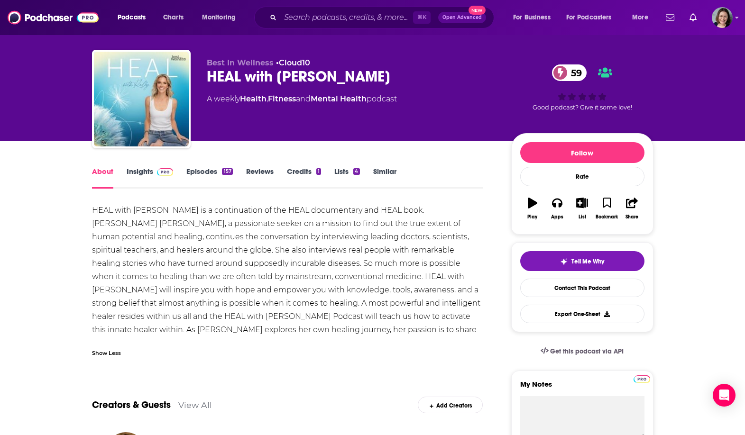
click at [147, 172] on link "Insights" at bounding box center [150, 178] width 47 height 22
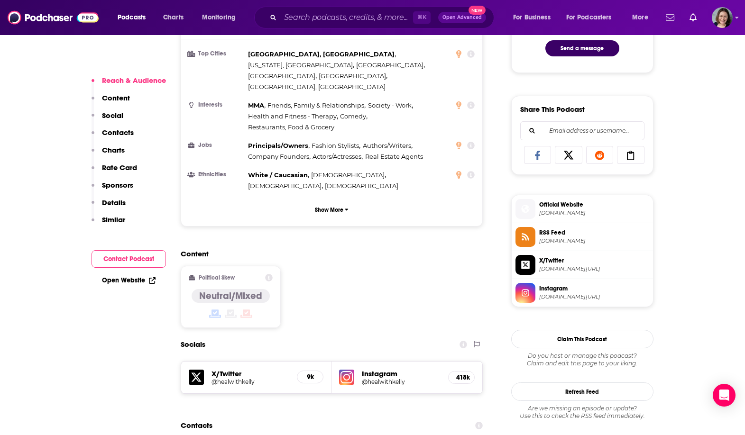
scroll to position [535, 0]
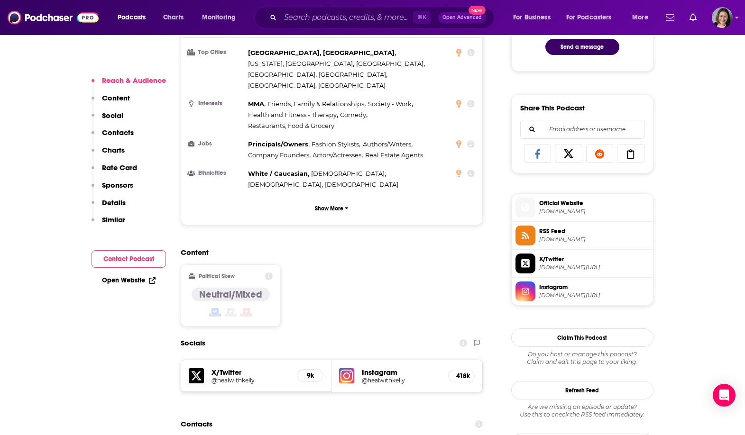
click at [377, 368] on h5 "Instagram" at bounding box center [401, 372] width 79 height 9
click at [377, 377] on h5 "@healwithkelly" at bounding box center [401, 380] width 79 height 7
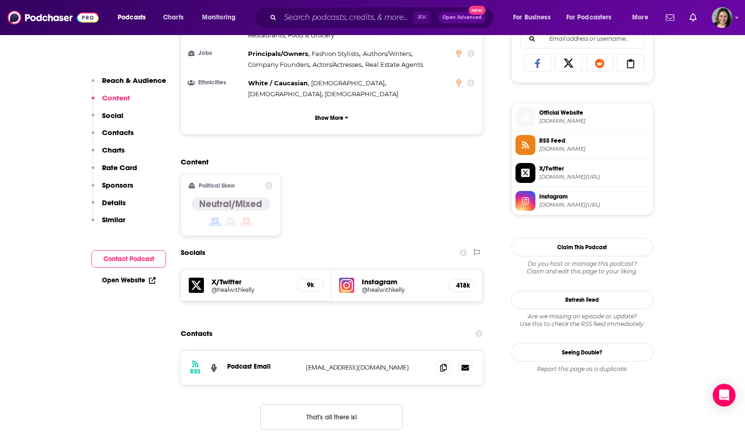
scroll to position [633, 0]
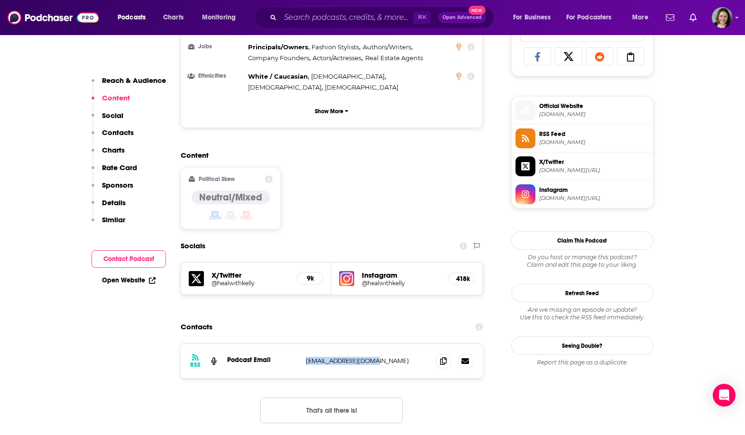
drag, startPoint x: 300, startPoint y: 321, endPoint x: 390, endPoint y: 321, distance: 90.6
click at [390, 344] on div "RSS Podcast Email [EMAIL_ADDRESS][DOMAIN_NAME] [EMAIL_ADDRESS][DOMAIN_NAME]" at bounding box center [332, 361] width 303 height 34
copy div "[EMAIL_ADDRESS][DOMAIN_NAME]"
click at [390, 357] on p "[EMAIL_ADDRESS][DOMAIN_NAME]" at bounding box center [367, 361] width 123 height 8
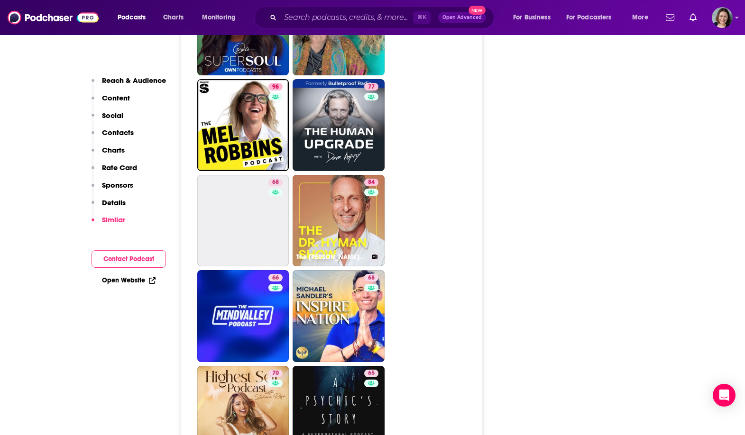
scroll to position [2036, 0]
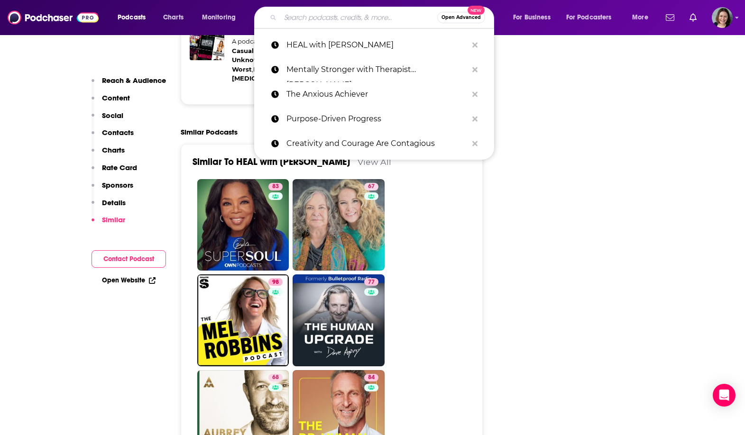
click at [386, 12] on input "Search podcasts, credits, & more..." at bounding box center [358, 17] width 157 height 15
paste input "Healing + Human Potential"
type input "Healing + Human Potential"
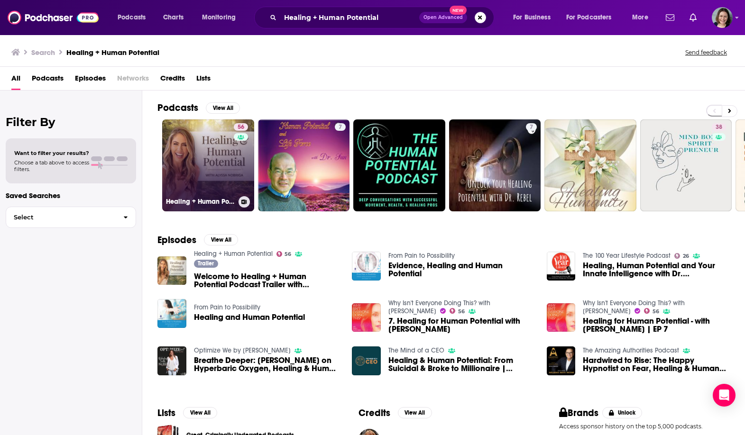
click at [215, 158] on link "56 Healing + Human Potential" at bounding box center [208, 165] width 92 height 92
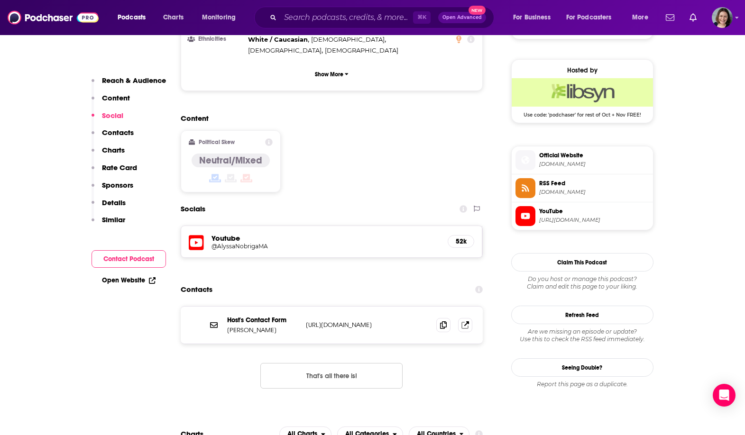
scroll to position [681, 0]
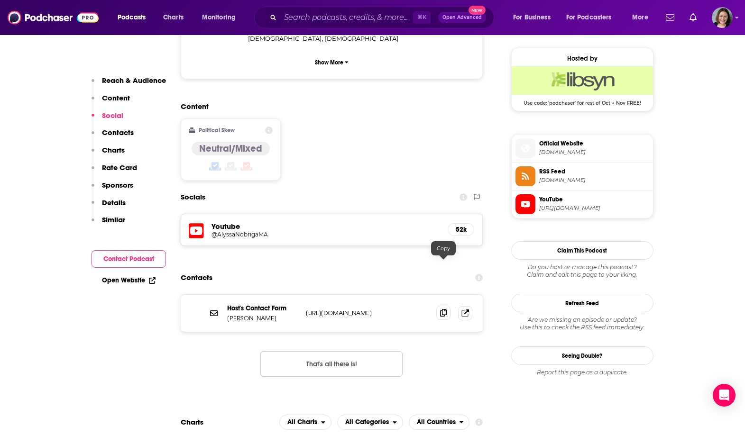
click at [442, 309] on icon at bounding box center [443, 313] width 7 height 8
